Goal: Transaction & Acquisition: Download file/media

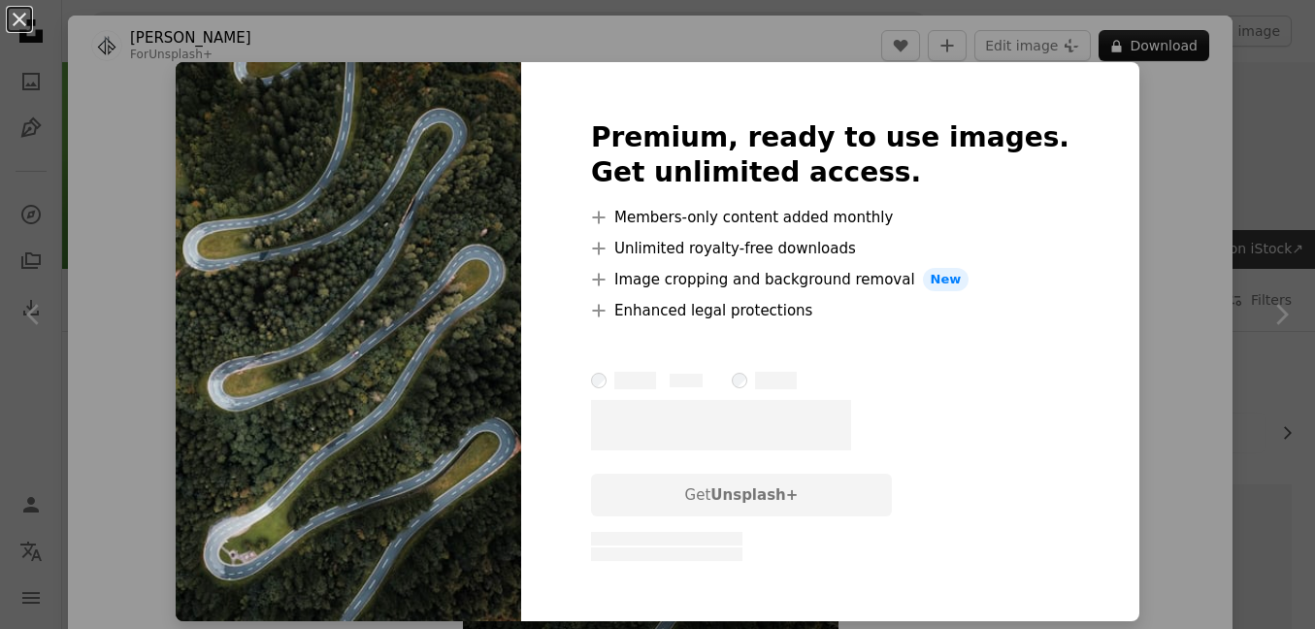
scroll to position [13959, 0]
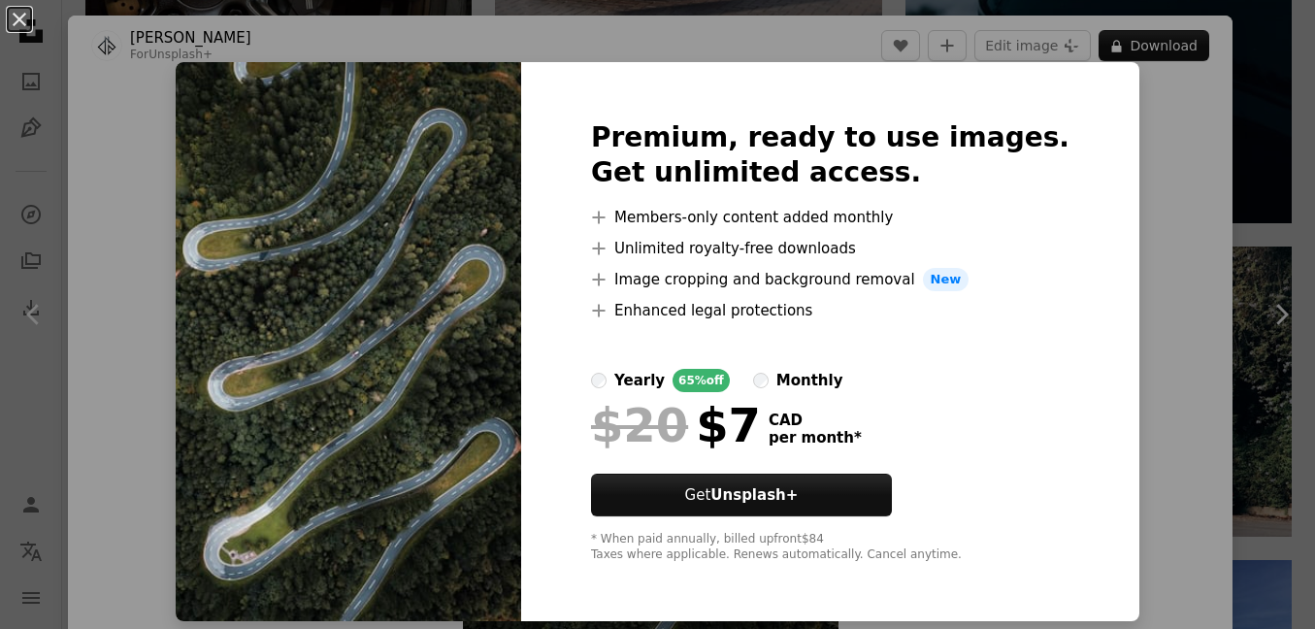
click at [807, 383] on label "monthly" at bounding box center [798, 380] width 90 height 23
click at [653, 380] on label "yearly 65% off" at bounding box center [660, 380] width 139 height 23
click at [1141, 192] on div "An X shape Premium, ready to use images. Get unlimited access. A plus sign Memb…" at bounding box center [657, 314] width 1315 height 629
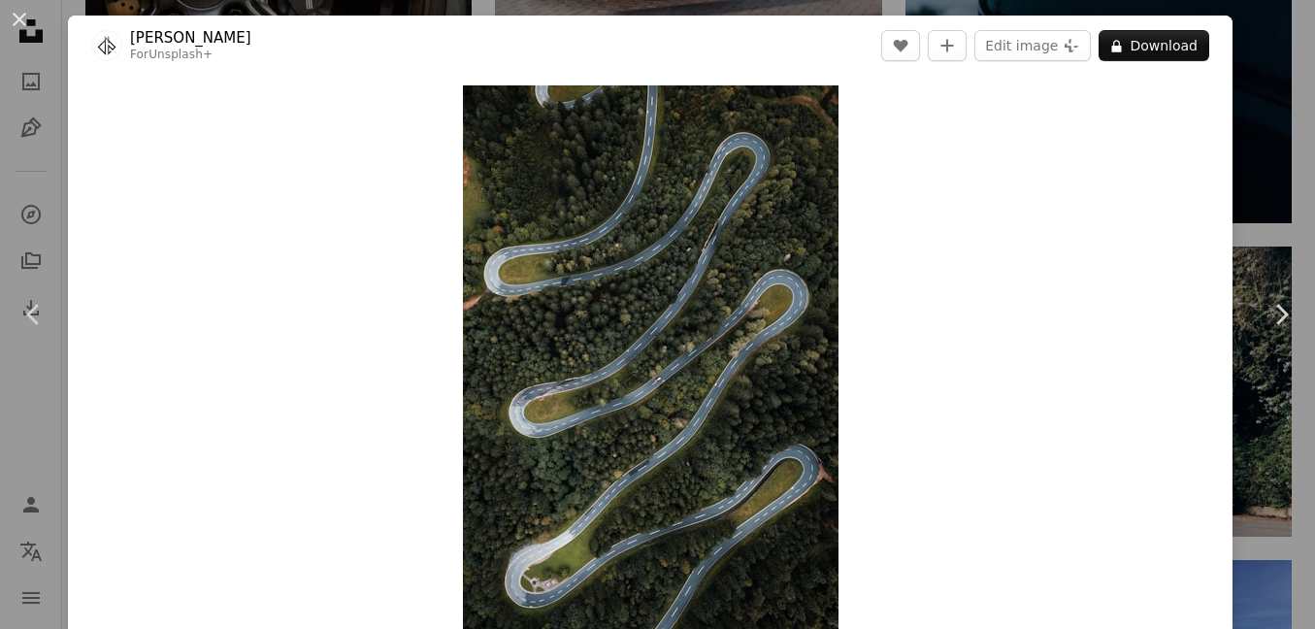
click at [1263, 99] on div "An X shape Chevron left Chevron right [PERSON_NAME] For Unsplash+ A heart A plu…" at bounding box center [657, 314] width 1315 height 629
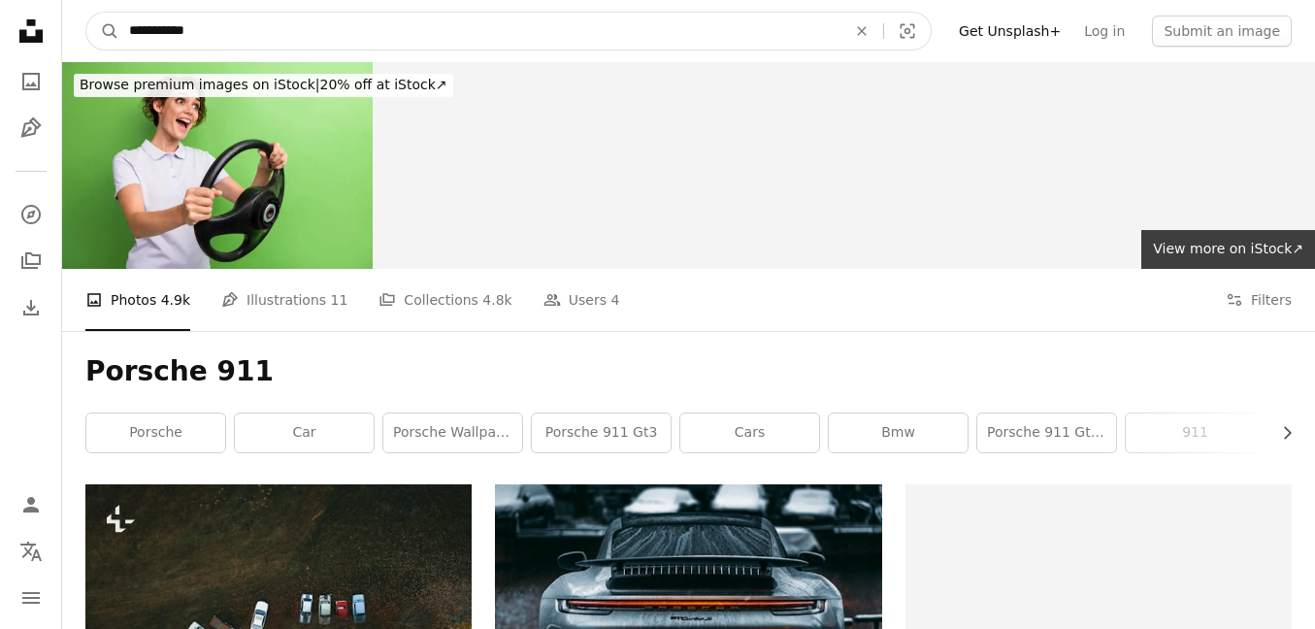
click at [236, 28] on input "**********" at bounding box center [479, 31] width 721 height 37
type input "**********"
click button "A magnifying glass" at bounding box center [102, 31] width 33 height 37
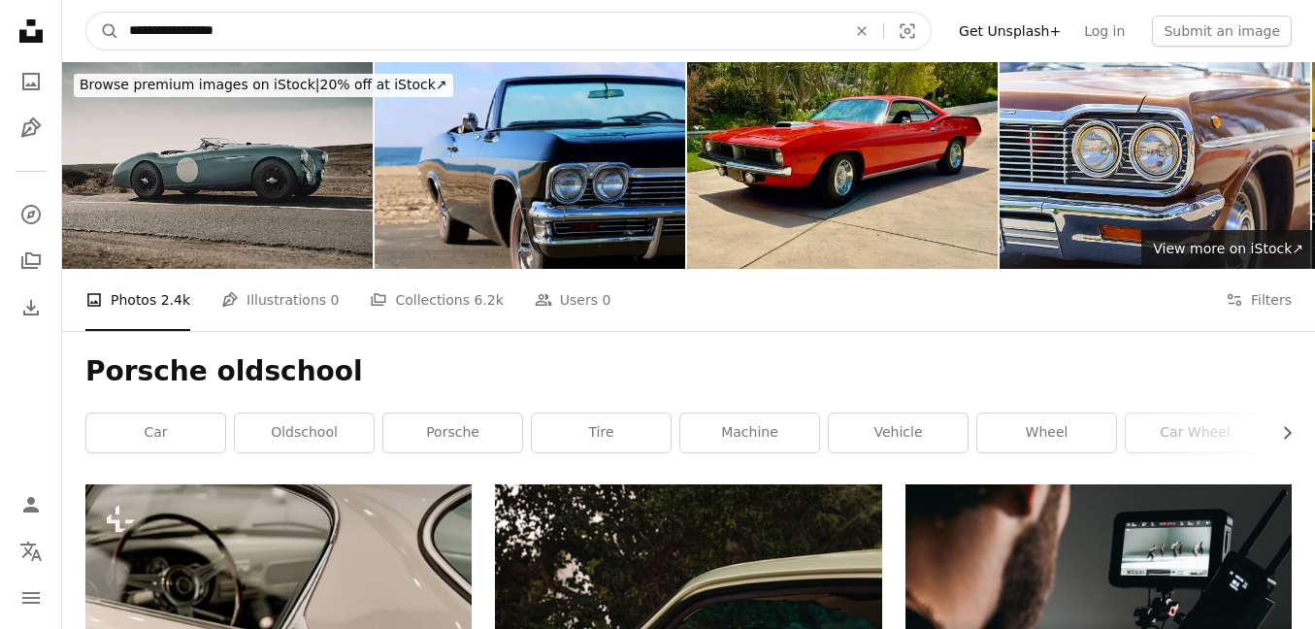
click at [392, 44] on input "**********" at bounding box center [479, 31] width 721 height 37
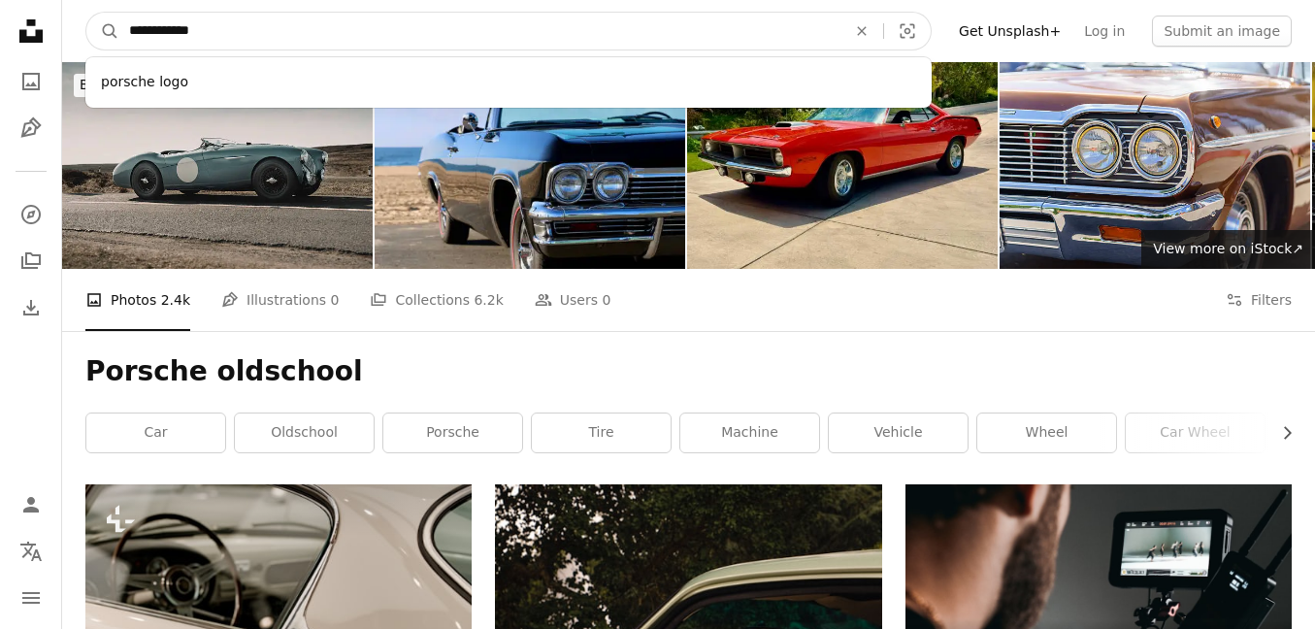
type input "**********"
click at [86, 13] on button "A magnifying glass" at bounding box center [102, 31] width 33 height 37
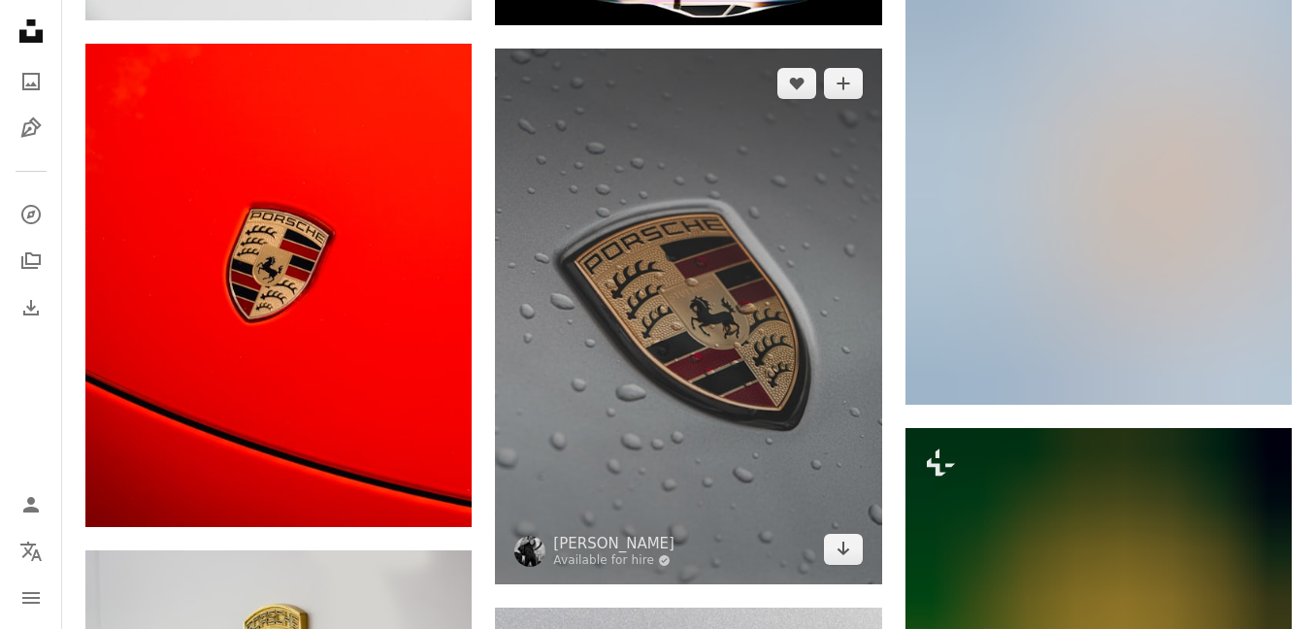
scroll to position [2269, 0]
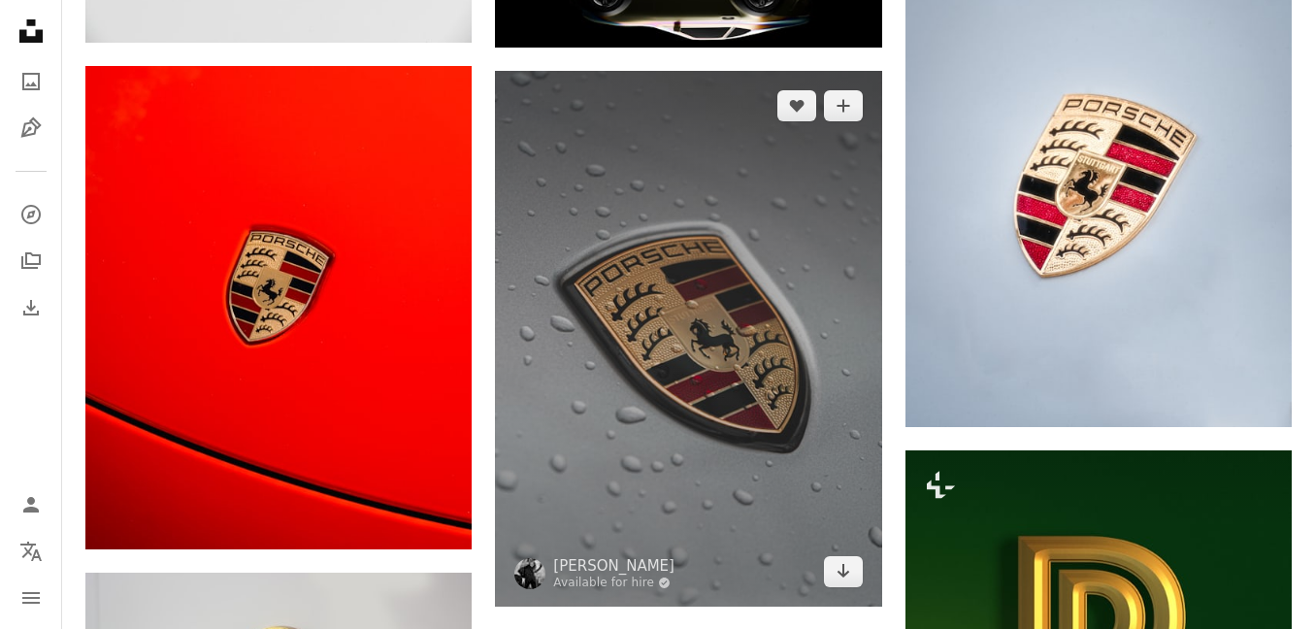
click at [787, 245] on img at bounding box center [688, 339] width 386 height 536
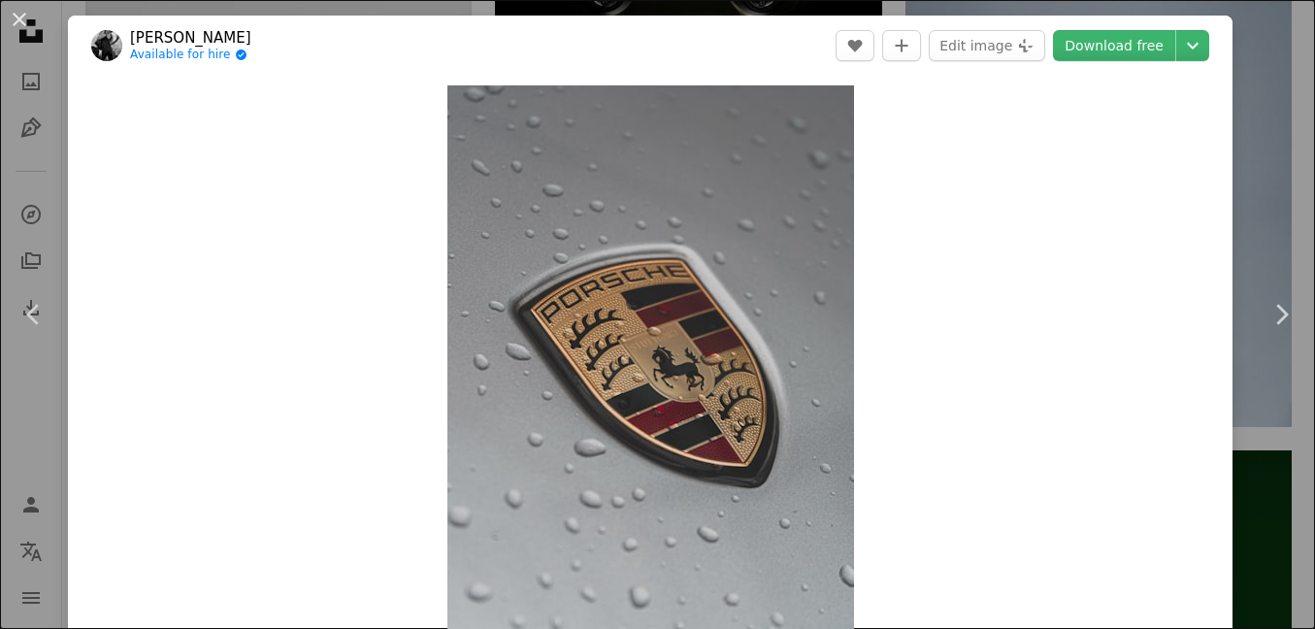
click at [1271, 41] on div "An X shape Chevron left Chevron right [PERSON_NAME] Available for hire A checkm…" at bounding box center [657, 314] width 1315 height 629
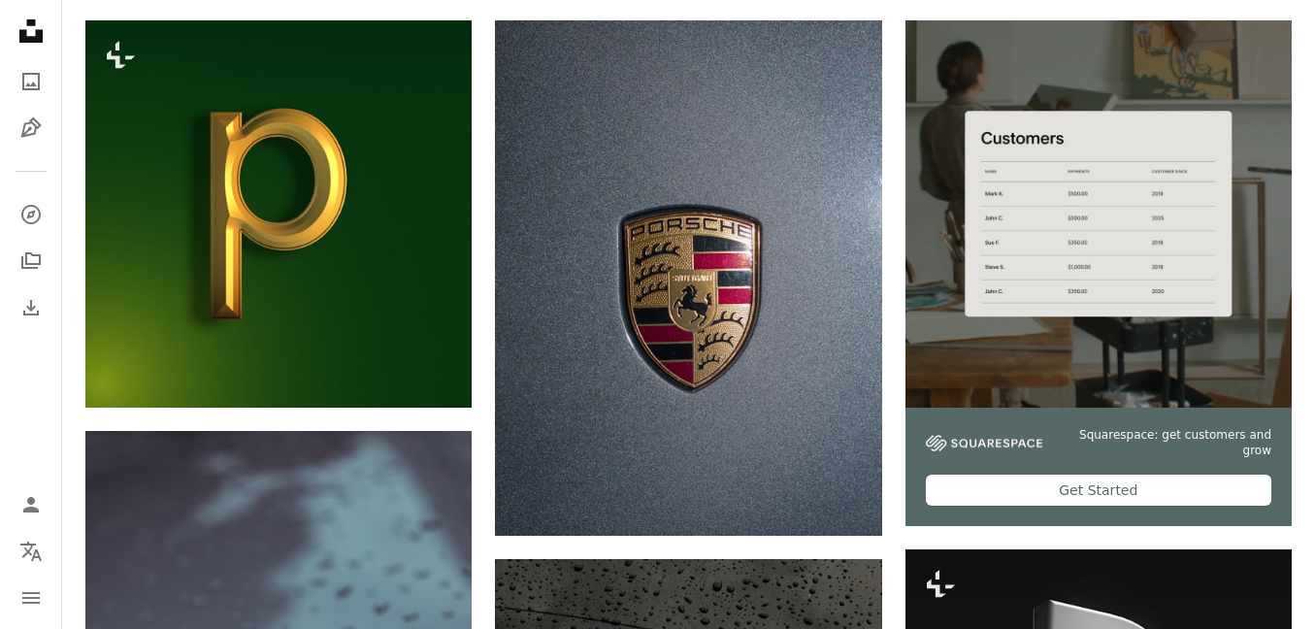
scroll to position [462, 0]
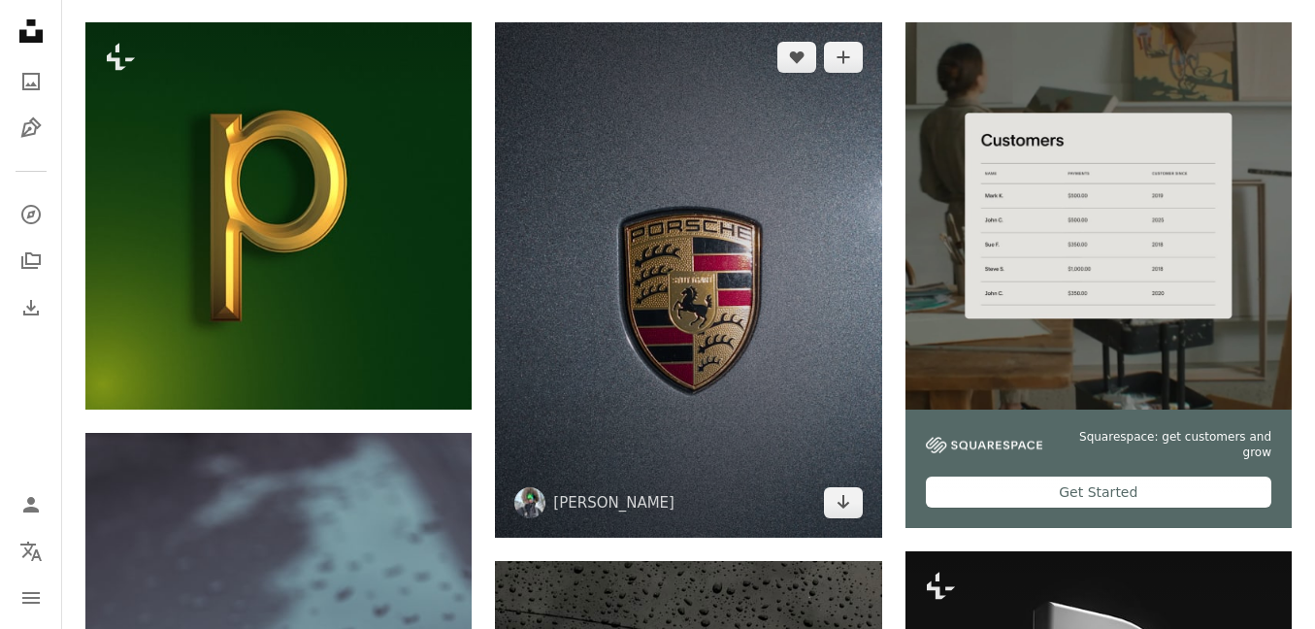
click at [793, 231] on img at bounding box center [688, 279] width 386 height 515
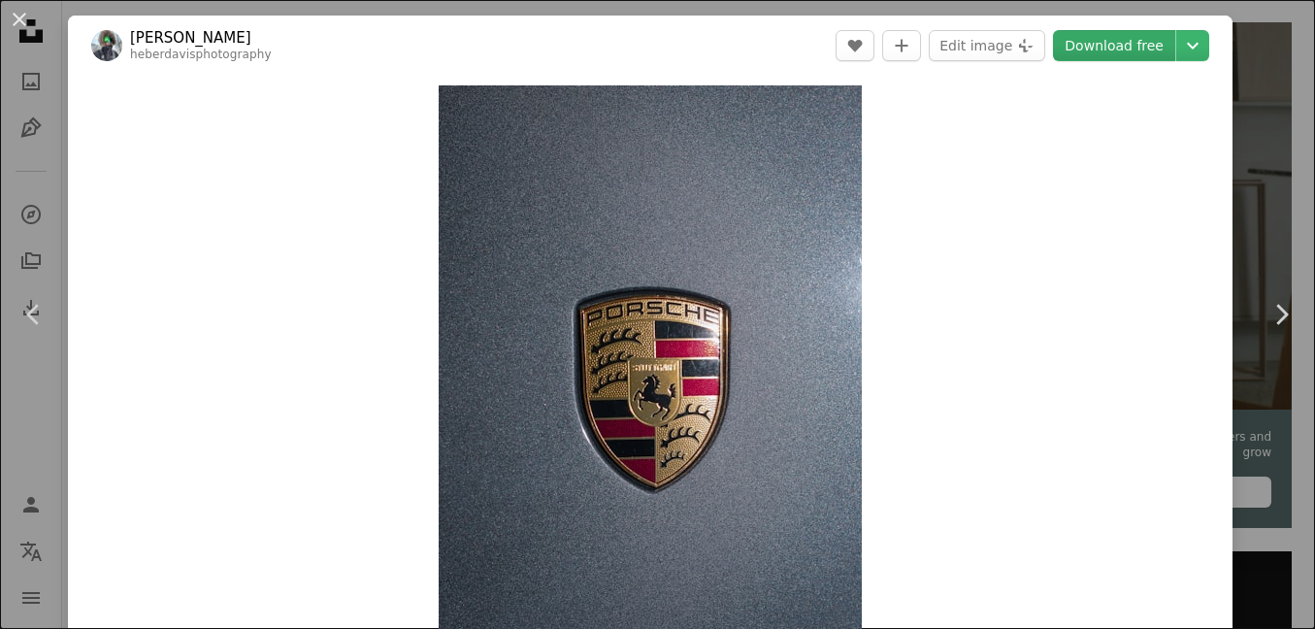
click at [1118, 51] on link "Download free" at bounding box center [1114, 45] width 122 height 31
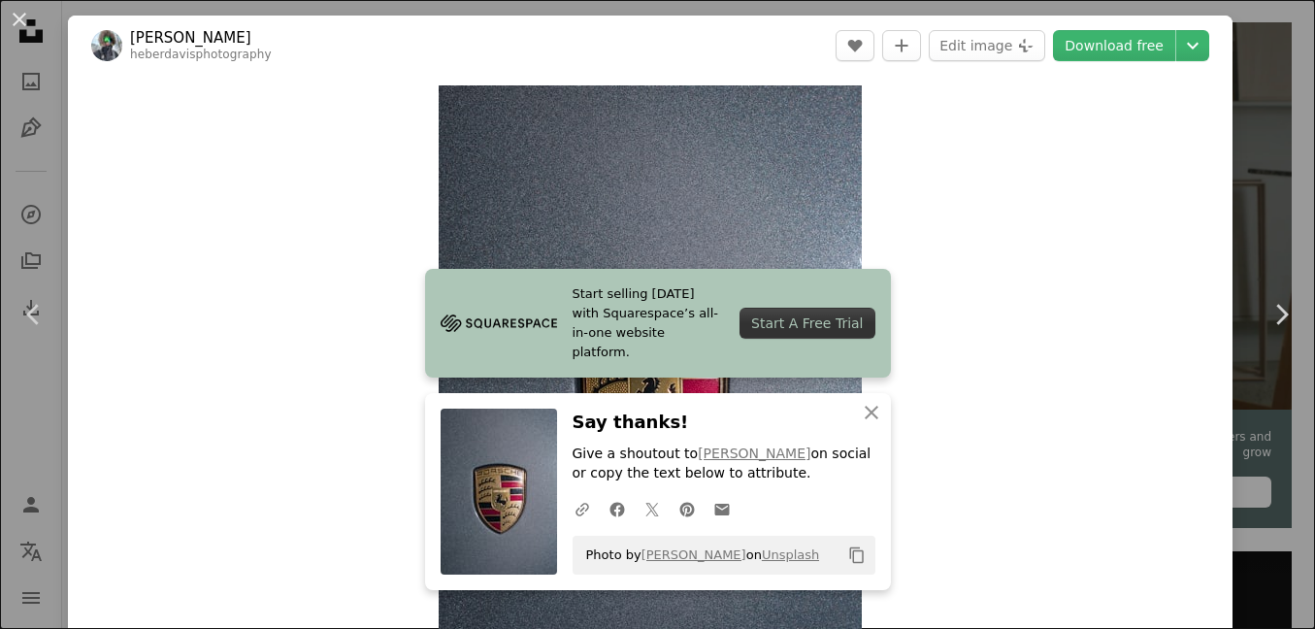
click at [1274, 133] on div "An X shape Chevron left Chevron right [PERSON_NAME] heberdavisphotography A hea…" at bounding box center [657, 314] width 1315 height 629
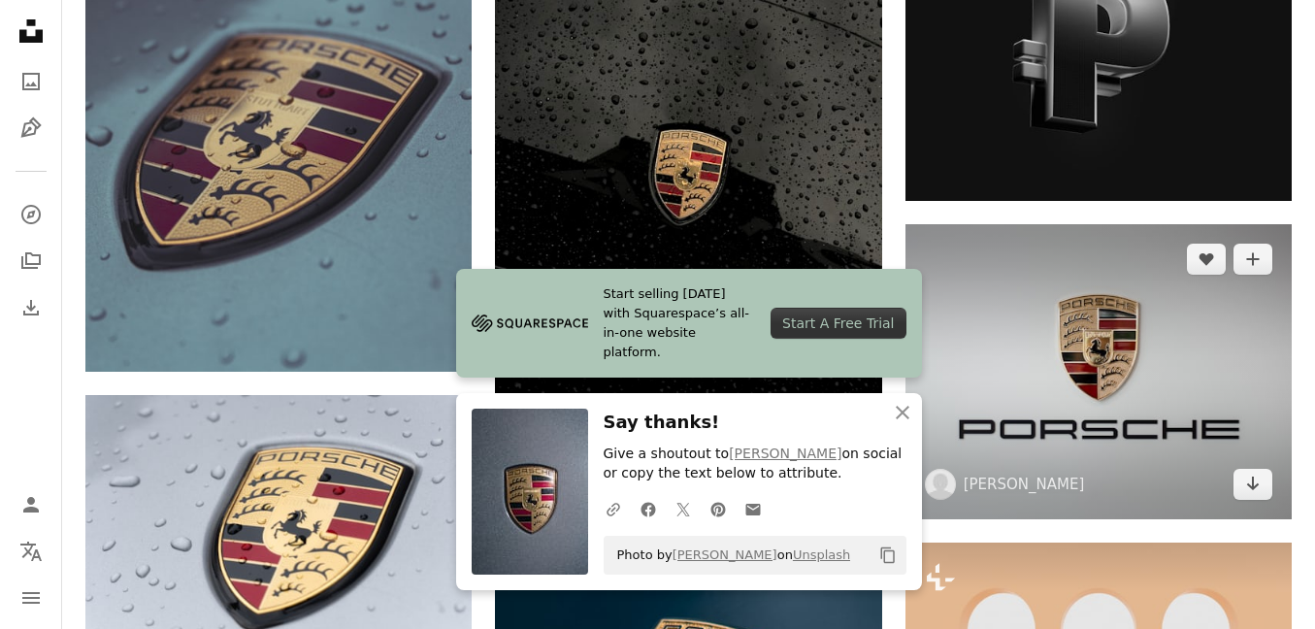
scroll to position [1160, 0]
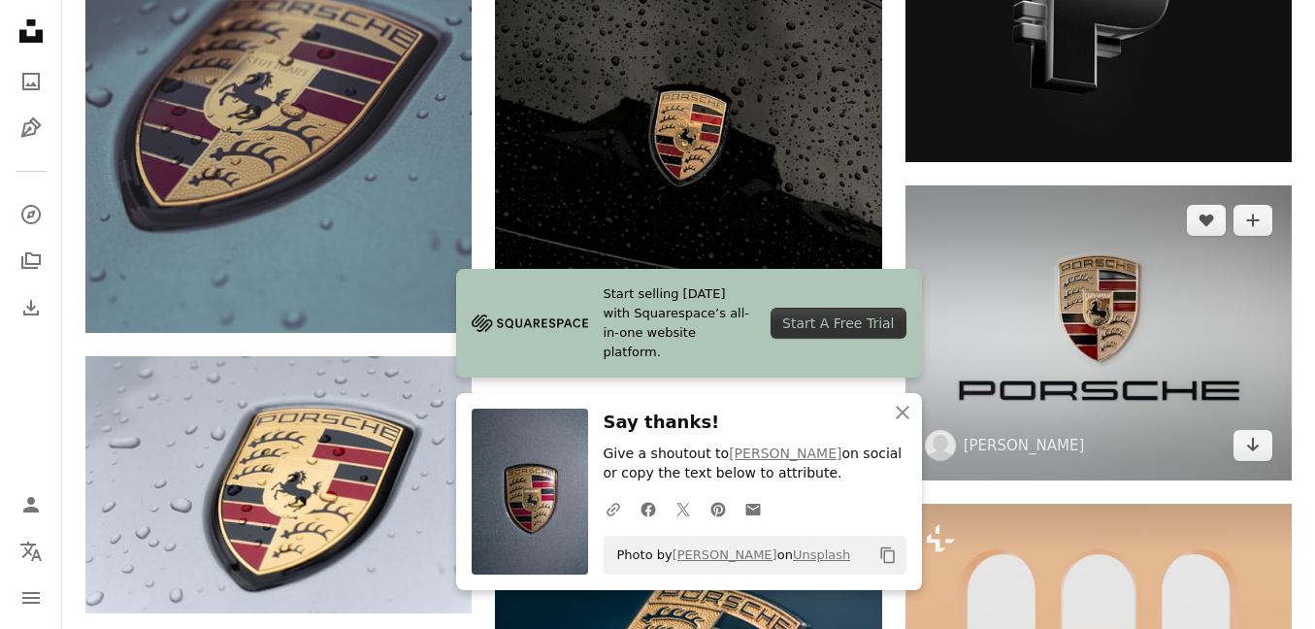
click at [969, 295] on img at bounding box center [1098, 332] width 386 height 295
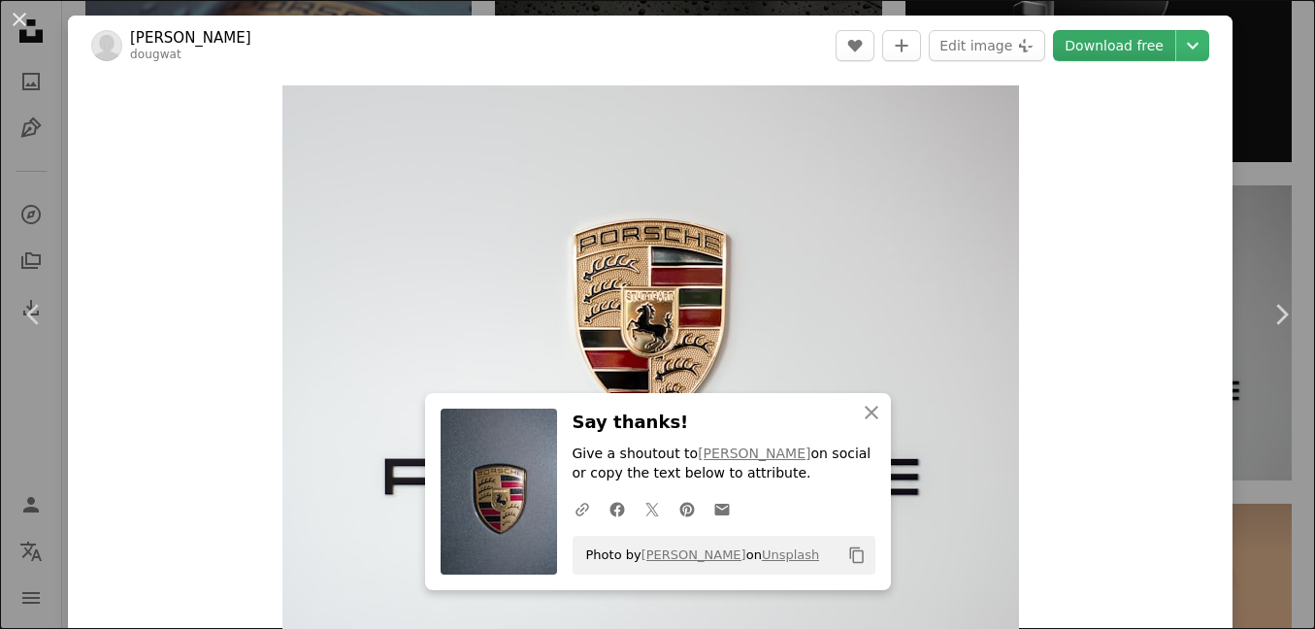
click at [1144, 49] on link "Download free" at bounding box center [1114, 45] width 122 height 31
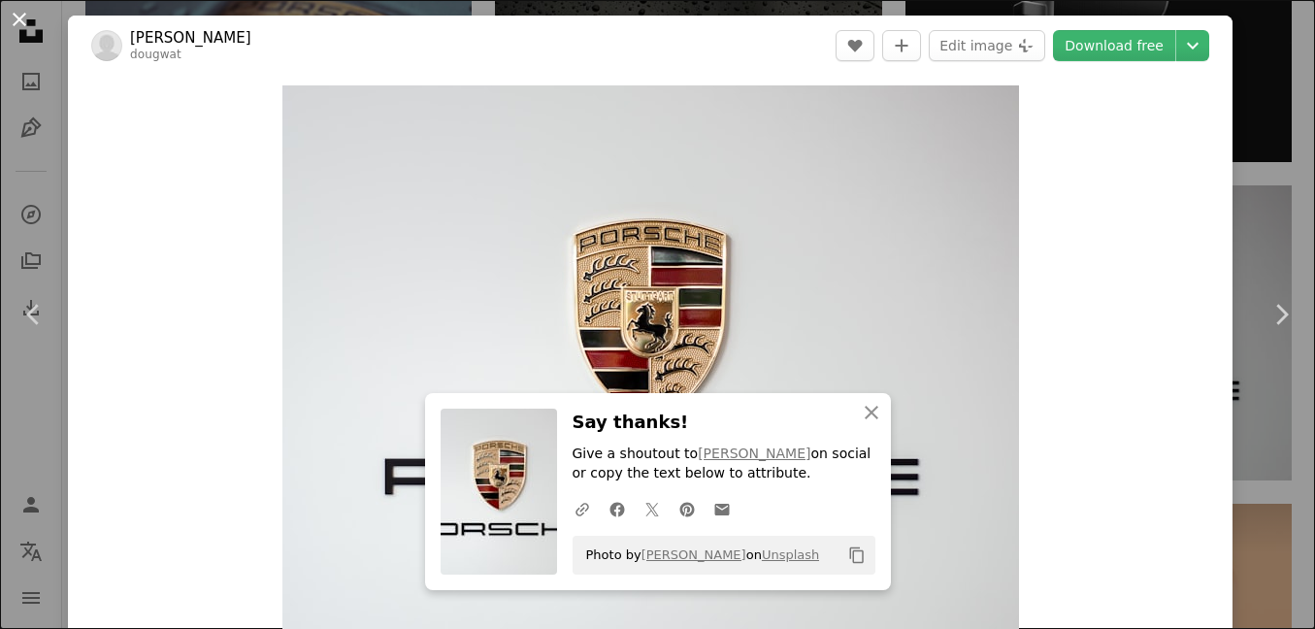
click at [25, 20] on button "An X shape" at bounding box center [19, 19] width 23 height 23
